Goal: Task Accomplishment & Management: Complete application form

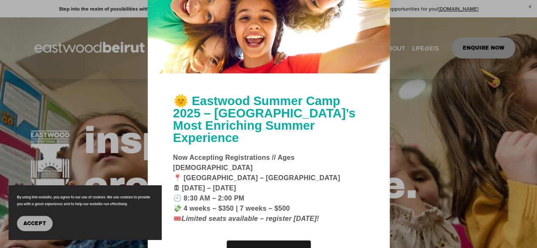
click at [46, 228] on button "Accept" at bounding box center [35, 223] width 36 height 15
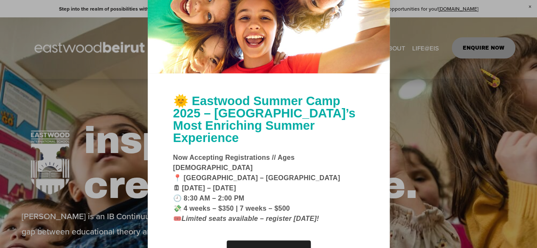
click at [529, 6] on div at bounding box center [268, 124] width 537 height 248
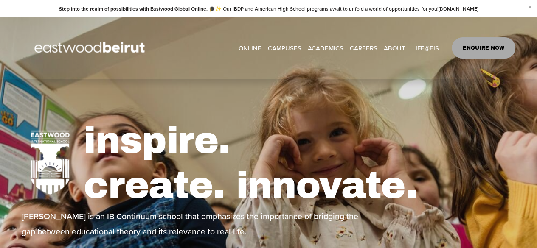
click at [367, 45] on link "CAREERS" at bounding box center [364, 48] width 28 height 13
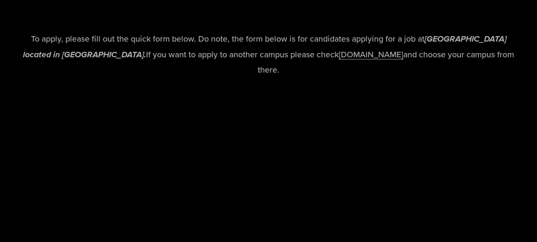
scroll to position [1676, 0]
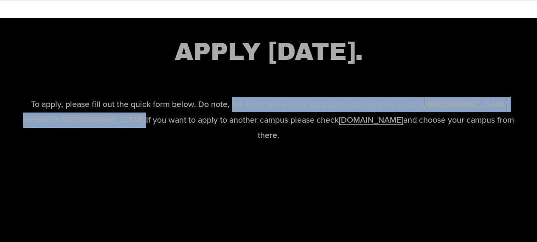
drag, startPoint x: 225, startPoint y: 137, endPoint x: 114, endPoint y: 149, distance: 111.9
click at [114, 143] on p "To apply, please fill out the quick form below. Do note, the form below is for …" at bounding box center [269, 120] width 494 height 46
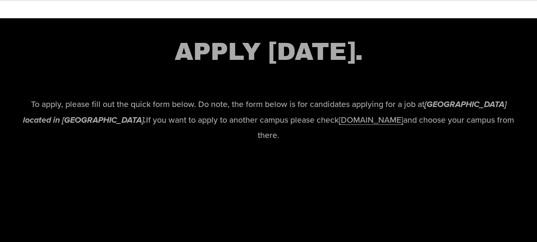
click at [129, 143] on p "To apply, please fill out the quick form below. Do note, the form below is for …" at bounding box center [269, 120] width 494 height 46
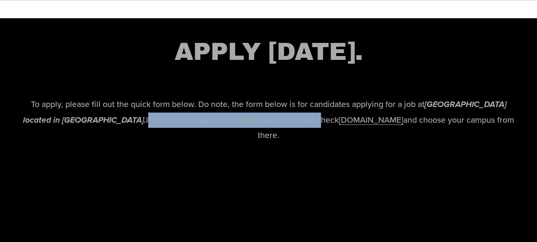
drag, startPoint x: 118, startPoint y: 153, endPoint x: 292, endPoint y: 154, distance: 173.9
click at [292, 143] on p "To apply, please fill out the quick form below. Do note, the form below is for …" at bounding box center [269, 120] width 494 height 46
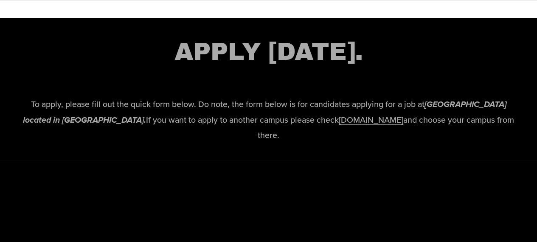
click at [277, 143] on p "To apply, please fill out the quick form below. Do note, the form below is for …" at bounding box center [269, 120] width 494 height 46
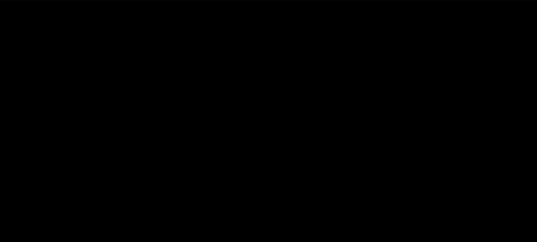
scroll to position [1894, 0]
